Goal: Information Seeking & Learning: Learn about a topic

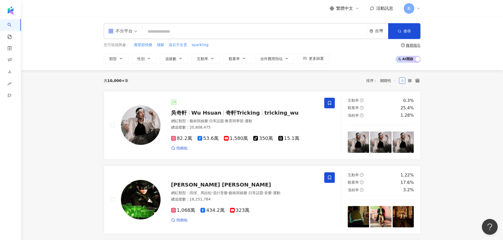
click at [134, 32] on span "不分平台" at bounding box center [122, 31] width 29 height 8
click at [130, 56] on div "Instagram" at bounding box center [125, 55] width 30 height 7
click at [178, 59] on icon "button" at bounding box center [180, 58] width 4 height 4
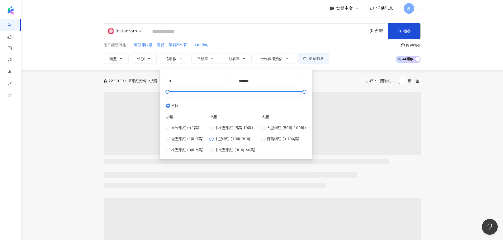
click at [232, 141] on span "中型網紅 (10萬-30萬)" at bounding box center [233, 139] width 37 height 6
type input "******"
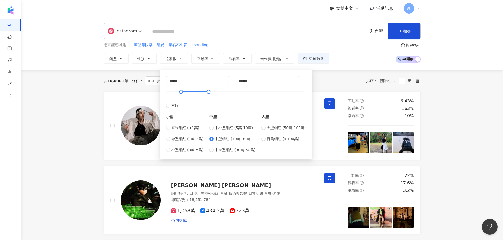
click at [360, 63] on div "您可能感興趣： 萬聖節快樂 殭屍 滾石不生苔 sparkling 類型 性別 追蹤數 互動率 觀看率 合作費用預估 更多篩選 ****** - ****** …" at bounding box center [262, 53] width 317 height 22
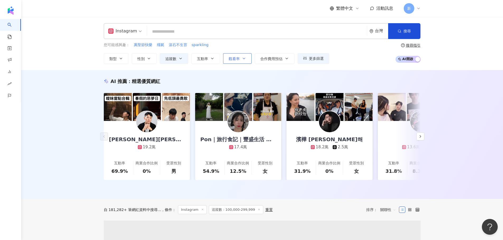
click at [240, 58] on button "觀看率" at bounding box center [237, 58] width 29 height 11
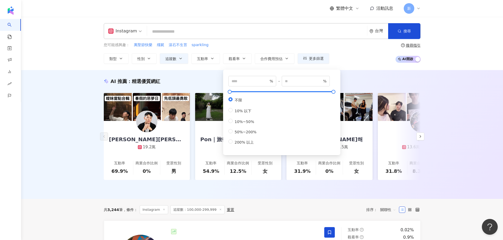
click at [249, 71] on div "% - % 不限 10% 以下 10%~50% 50%~200% 200% 以上" at bounding box center [281, 113] width 117 height 86
click at [249, 76] on div "% - % 不限 10% 以下 10%~50% 50%~200% 200% 以上" at bounding box center [281, 112] width 111 height 79
click at [244, 80] on input "number" at bounding box center [250, 81] width 37 height 6
type input "***"
click at [352, 55] on div "您可能感興趣： 萬聖節快樂 殭屍 滾石不生苔 sparkling 類型 性別 追蹤數 互動率 觀看率 合作費用預估 更多篩選 ****** - ****** …" at bounding box center [262, 53] width 317 height 22
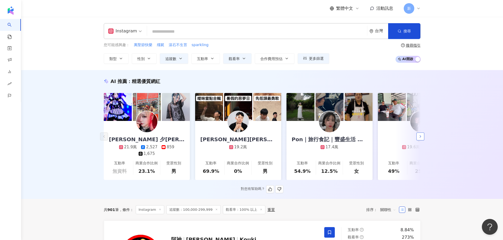
click at [421, 141] on button "button" at bounding box center [420, 137] width 8 height 8
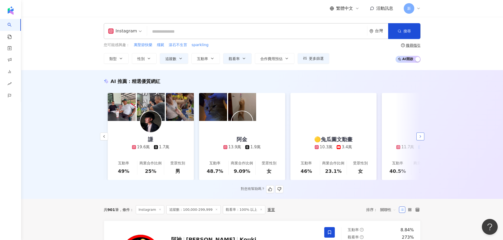
scroll to position [0, 274]
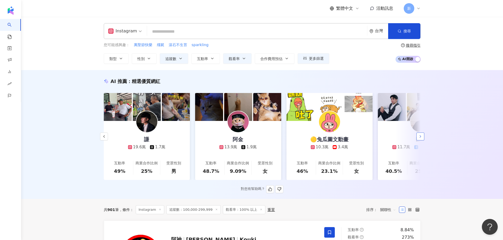
click at [420, 139] on icon "button" at bounding box center [420, 137] width 4 height 4
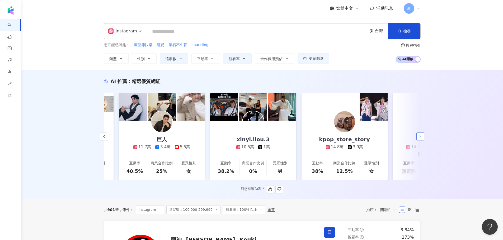
scroll to position [0, 548]
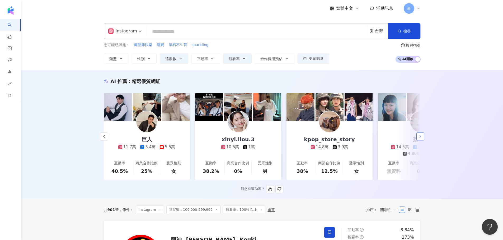
click at [420, 139] on icon "button" at bounding box center [420, 137] width 4 height 4
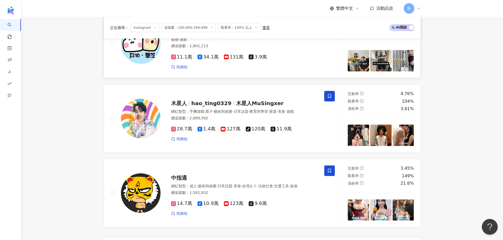
scroll to position [845, 0]
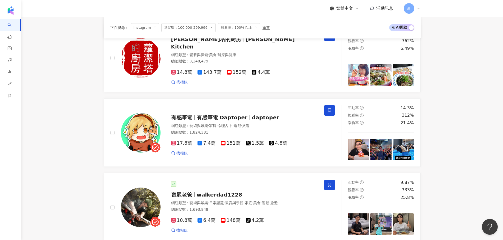
click at [262, 28] on div "重置" at bounding box center [265, 28] width 7 height 4
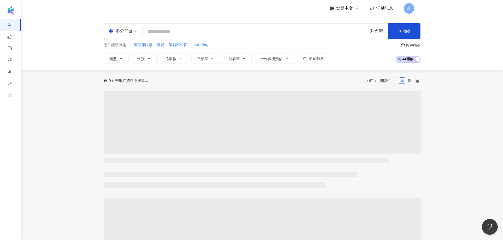
click at [210, 35] on input "search" at bounding box center [255, 32] width 220 height 10
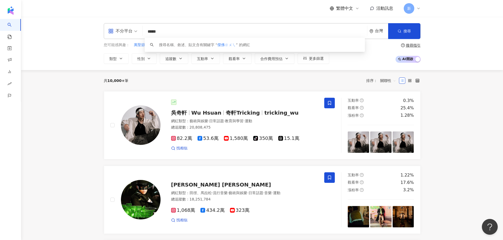
type input "***"
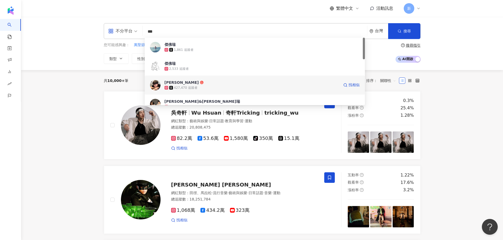
click at [195, 82] on span "[PERSON_NAME]" at bounding box center [251, 82] width 175 height 5
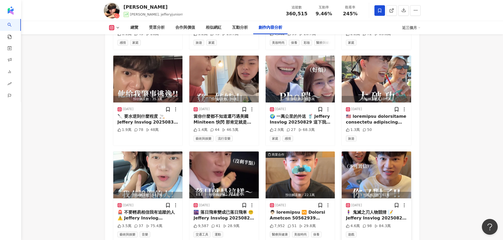
scroll to position [1610, 0]
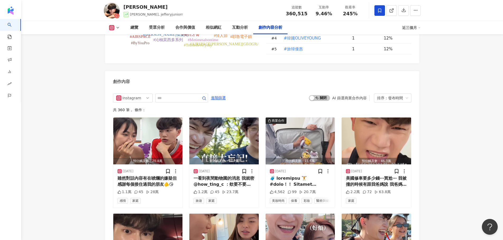
click at [170, 94] on span at bounding box center [181, 98] width 53 height 9
click at [169, 95] on input "text" at bounding box center [175, 98] width 37 height 6
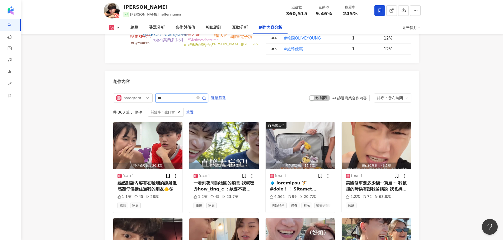
scroll to position [1628, 0]
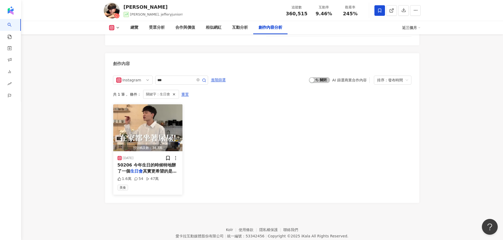
click at [170, 114] on img "button" at bounding box center [147, 128] width 69 height 47
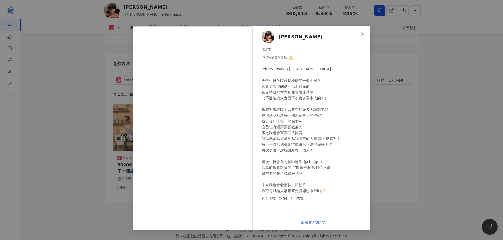
click at [306, 220] on link "查看原始貼文" at bounding box center [312, 222] width 25 height 5
click at [446, 127] on div "[PERSON_NAME][DATE] ❓ 精華QA集錦 🎂 Jeffery Insvlog [DEMOGRAPHIC_DATA] 今年生日的時候特地辦了一個…" at bounding box center [251, 120] width 503 height 240
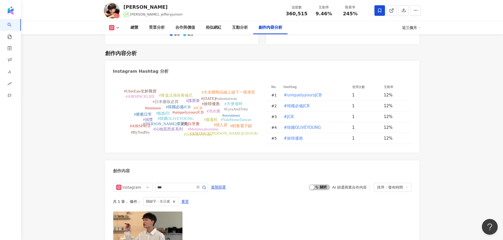
scroll to position [1551, 0]
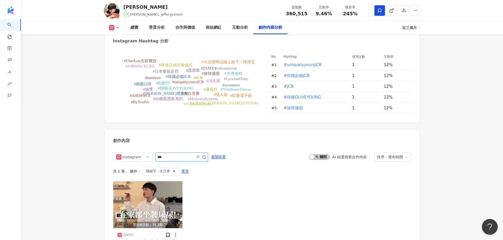
drag, startPoint x: 181, startPoint y: 136, endPoint x: 103, endPoint y: 138, distance: 77.9
type input "***"
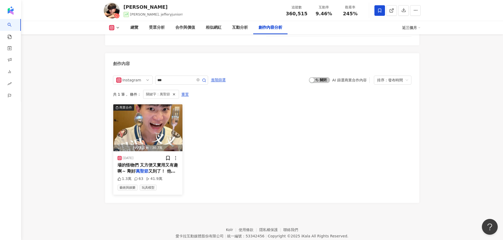
click at [149, 145] on div "預估觸及數：30.7萬" at bounding box center [147, 148] width 69 height 7
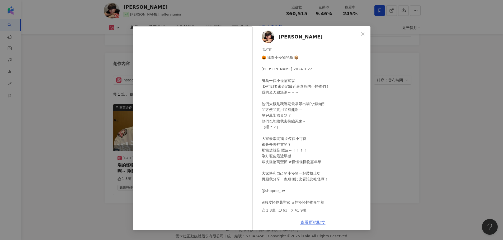
click at [315, 222] on link "查看原始貼文" at bounding box center [312, 222] width 25 height 5
